Goal: Navigation & Orientation: Go to known website

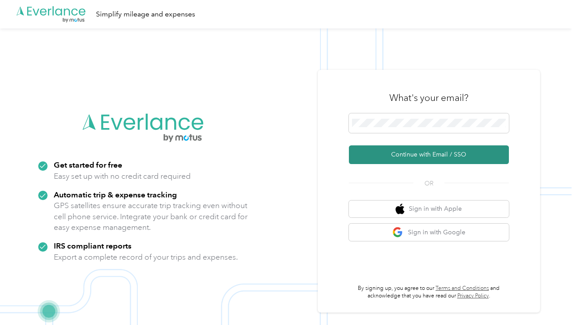
click at [432, 153] on button "Continue with Email / SSO" at bounding box center [429, 154] width 160 height 19
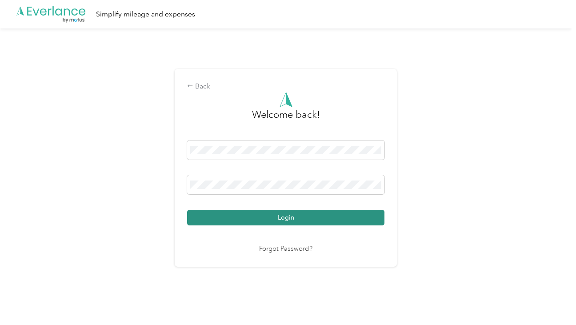
click at [288, 219] on button "Login" at bounding box center [285, 218] width 197 height 16
